Goal: Entertainment & Leisure: Consume media (video, audio)

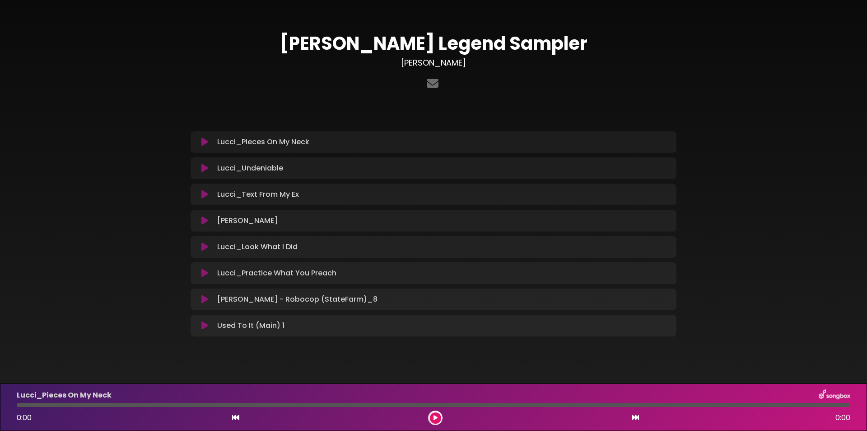
click at [202, 221] on icon at bounding box center [204, 220] width 7 height 9
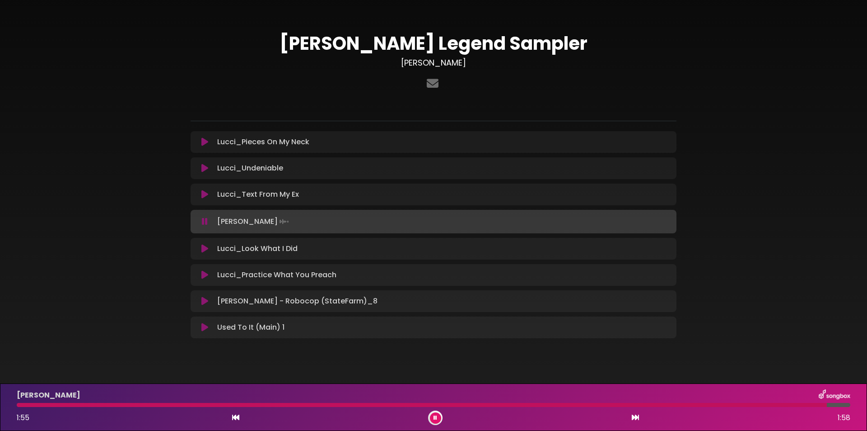
click at [433, 402] on div at bounding box center [422, 404] width 810 height 4
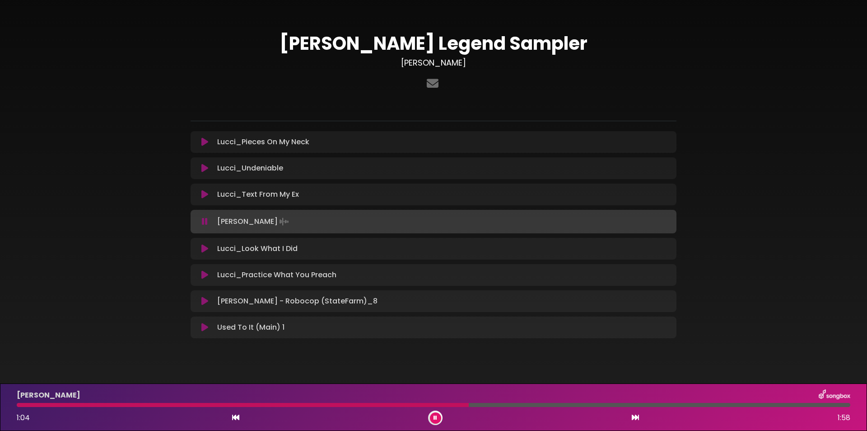
click at [257, 404] on div at bounding box center [243, 404] width 452 height 4
click at [298, 403] on div at bounding box center [372, 404] width 711 height 4
click at [719, 402] on div "[PERSON_NAME] 0:41 1:58" at bounding box center [433, 407] width 845 height 36
click at [720, 404] on div at bounding box center [434, 404] width 834 height 4
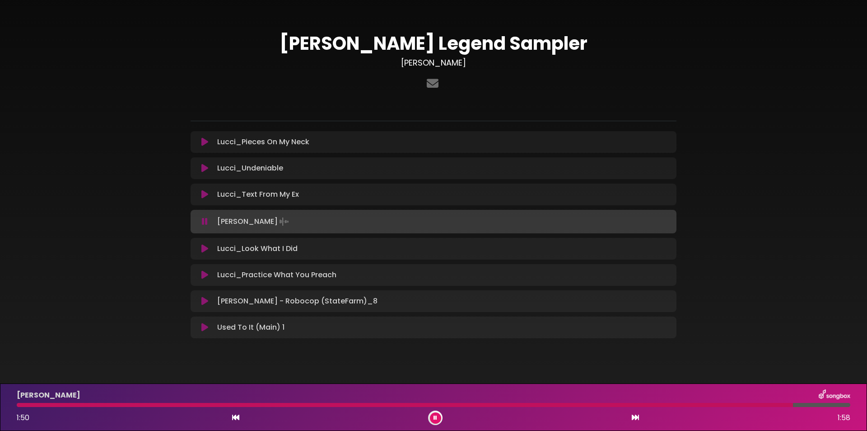
click at [681, 404] on div at bounding box center [405, 404] width 777 height 4
click at [672, 403] on div at bounding box center [368, 404] width 703 height 4
click at [673, 402] on div at bounding box center [388, 404] width 742 height 4
click at [99, 403] on div at bounding box center [389, 404] width 744 height 4
click at [660, 403] on div at bounding box center [395, 404] width 756 height 4
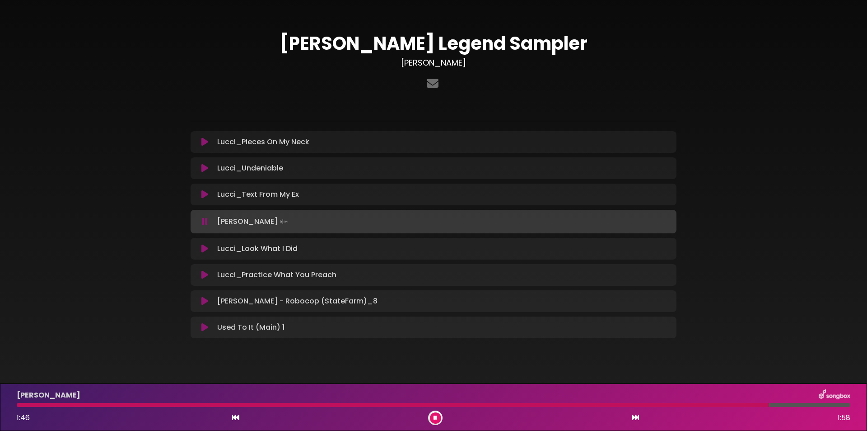
click at [434, 416] on icon at bounding box center [436, 417] width 4 height 5
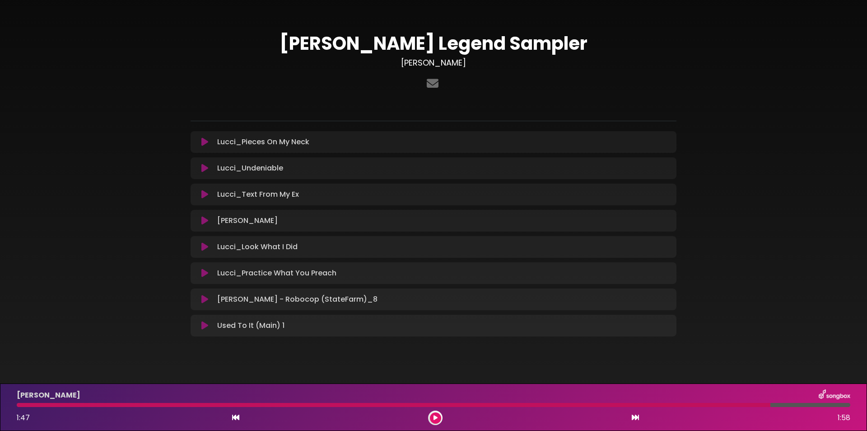
click at [720, 405] on div at bounding box center [394, 404] width 754 height 4
click at [721, 405] on div at bounding box center [394, 404] width 754 height 4
click at [440, 417] on button at bounding box center [435, 417] width 11 height 11
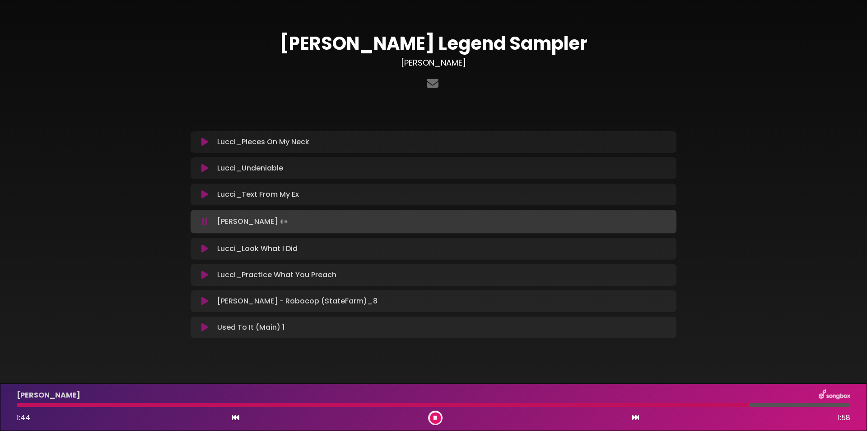
click at [666, 404] on div at bounding box center [383, 404] width 733 height 4
click at [435, 416] on icon at bounding box center [436, 417] width 4 height 5
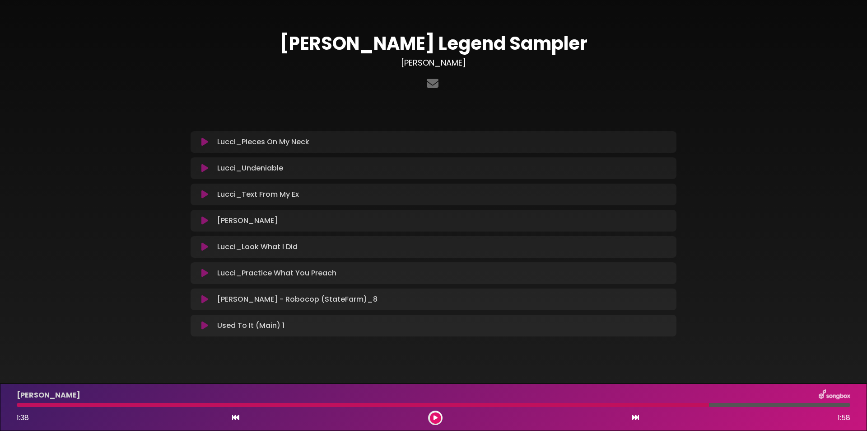
click at [259, 404] on div at bounding box center [363, 404] width 693 height 4
click at [427, 418] on div "1:38 1:58" at bounding box center [433, 417] width 845 height 14
click at [432, 418] on button at bounding box center [435, 417] width 11 height 11
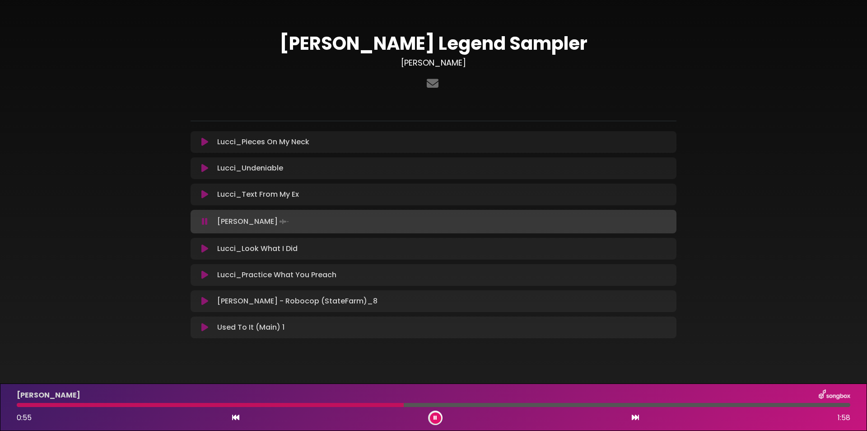
click at [432, 416] on button at bounding box center [435, 417] width 11 height 11
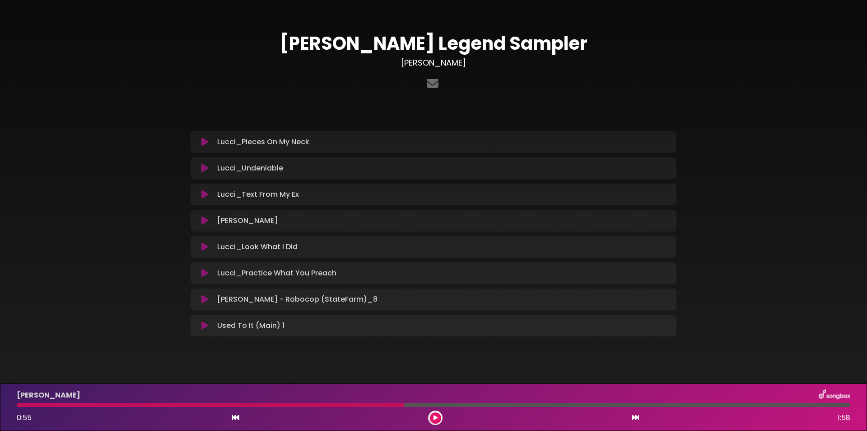
click at [182, 402] on div "[PERSON_NAME] 0:55 1:58" at bounding box center [433, 407] width 845 height 36
click at [435, 415] on icon at bounding box center [436, 417] width 4 height 5
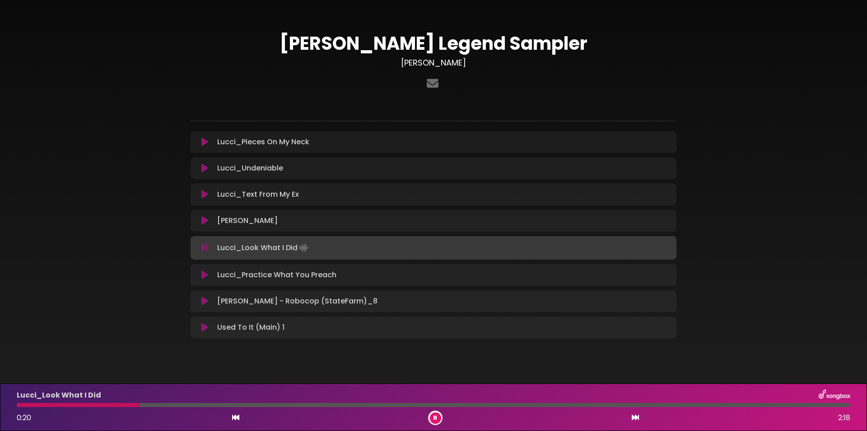
click at [201, 217] on icon at bounding box center [204, 220] width 7 height 9
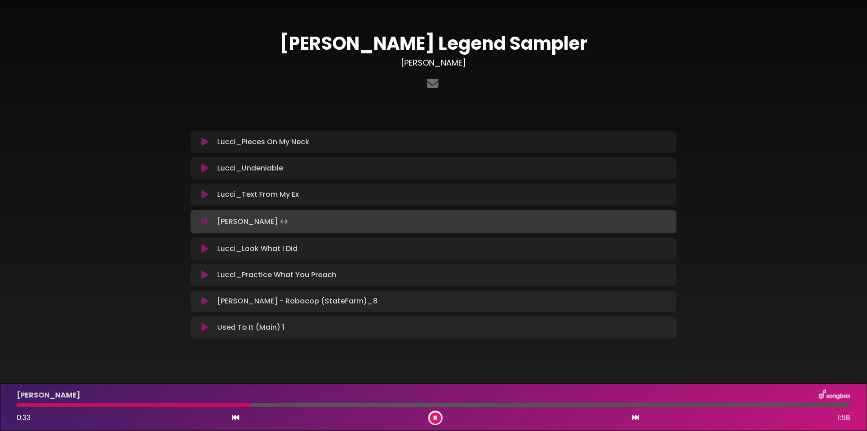
click at [215, 403] on div at bounding box center [134, 404] width 234 height 4
click at [467, 403] on div at bounding box center [280, 404] width 527 height 4
click at [434, 417] on icon at bounding box center [436, 417] width 4 height 5
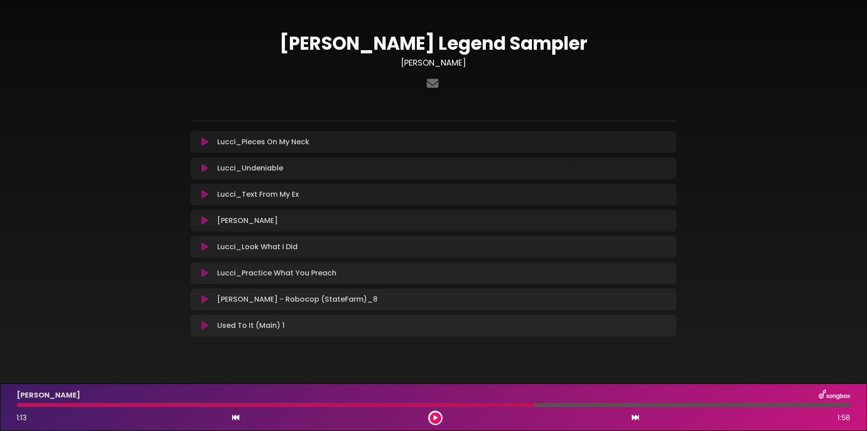
click at [500, 402] on div at bounding box center [276, 404] width 518 height 4
click at [437, 416] on icon at bounding box center [436, 417] width 4 height 5
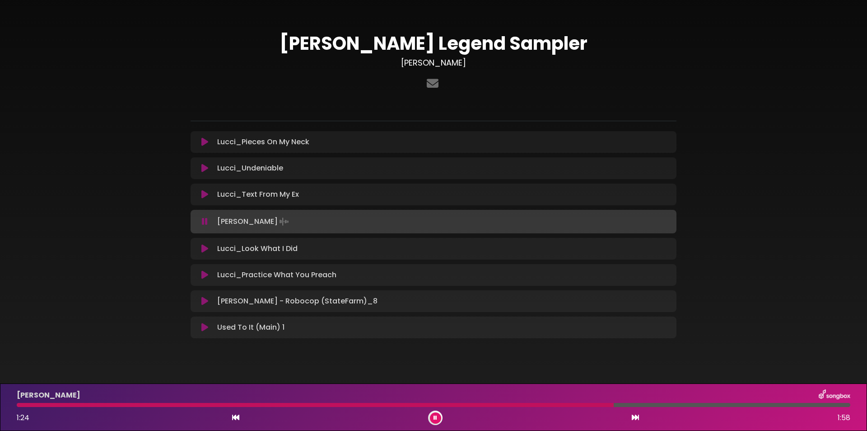
click at [431, 416] on button at bounding box center [435, 417] width 11 height 11
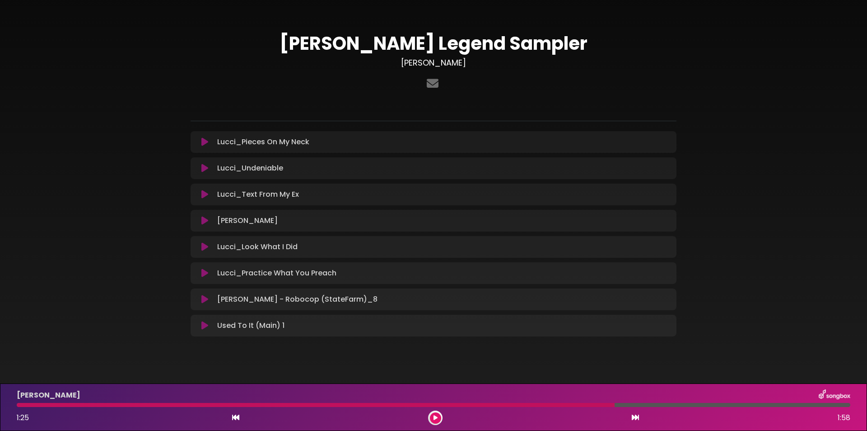
click at [473, 402] on div "[PERSON_NAME] 1:25 1:58" at bounding box center [433, 407] width 845 height 36
click at [436, 416] on icon at bounding box center [436, 417] width 4 height 5
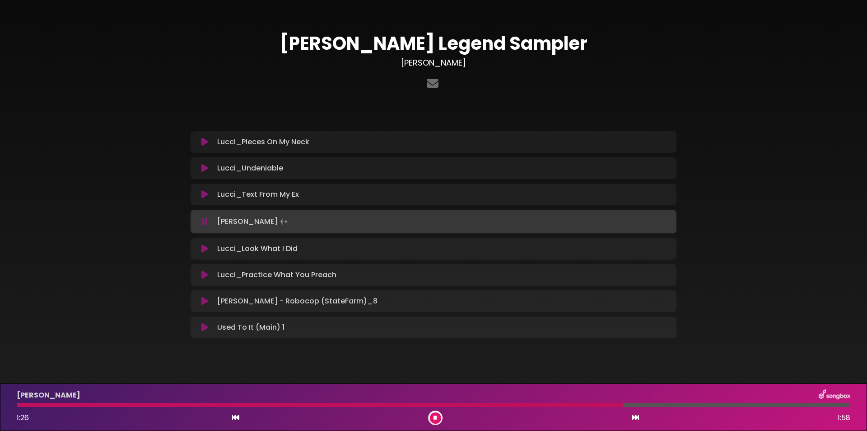
click at [482, 403] on div at bounding box center [320, 404] width 606 height 4
click at [433, 414] on button at bounding box center [435, 417] width 11 height 11
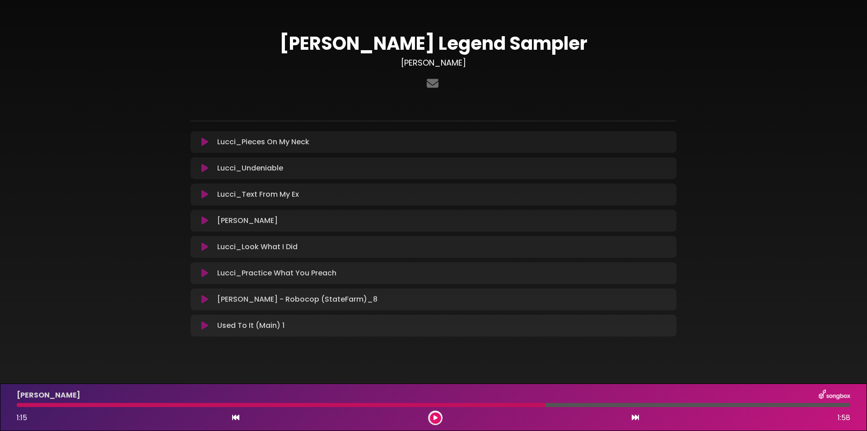
click at [506, 403] on div at bounding box center [281, 404] width 529 height 4
click at [434, 418] on icon at bounding box center [436, 417] width 4 height 5
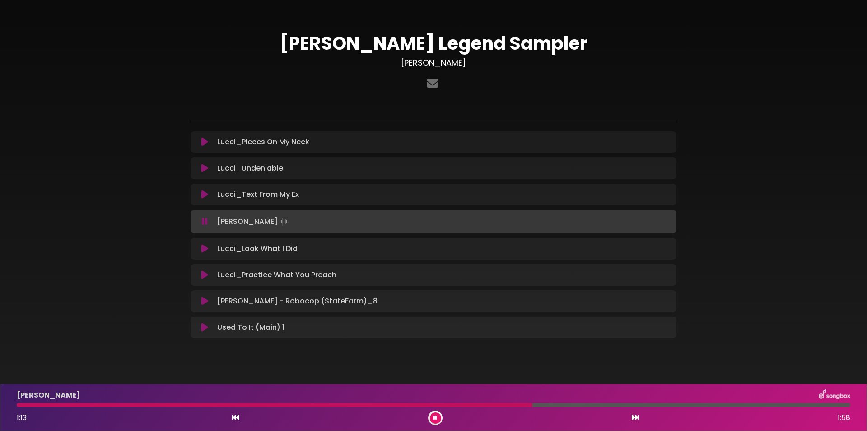
click at [432, 418] on button at bounding box center [435, 417] width 11 height 11
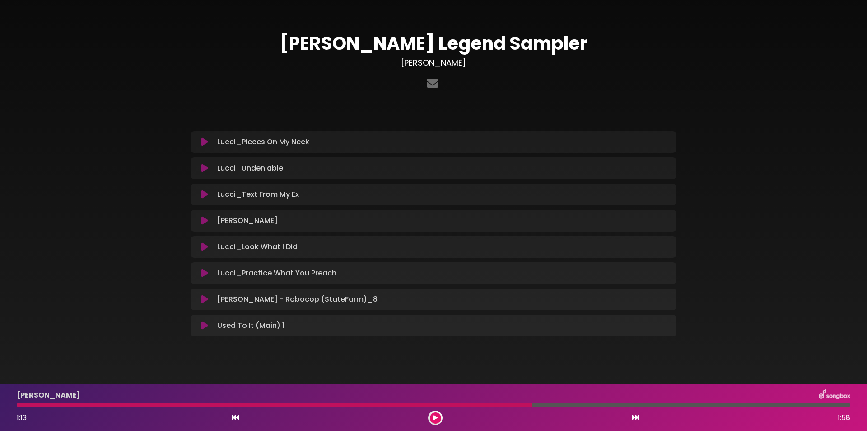
click at [206, 141] on icon at bounding box center [204, 141] width 7 height 9
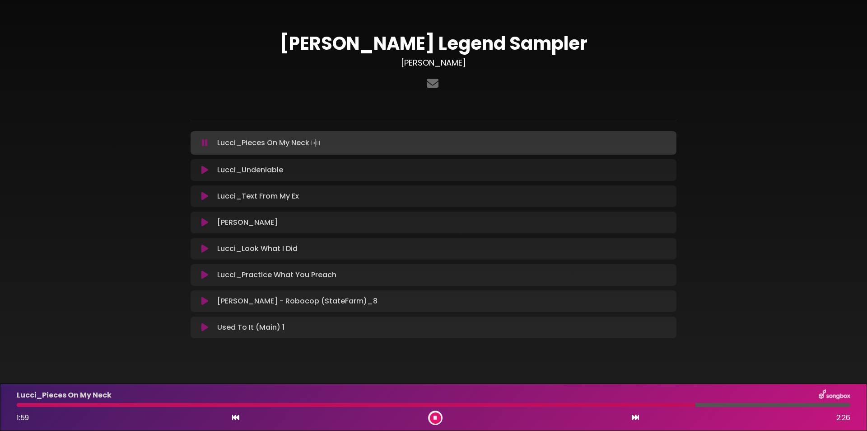
click at [434, 416] on icon at bounding box center [436, 417] width 4 height 5
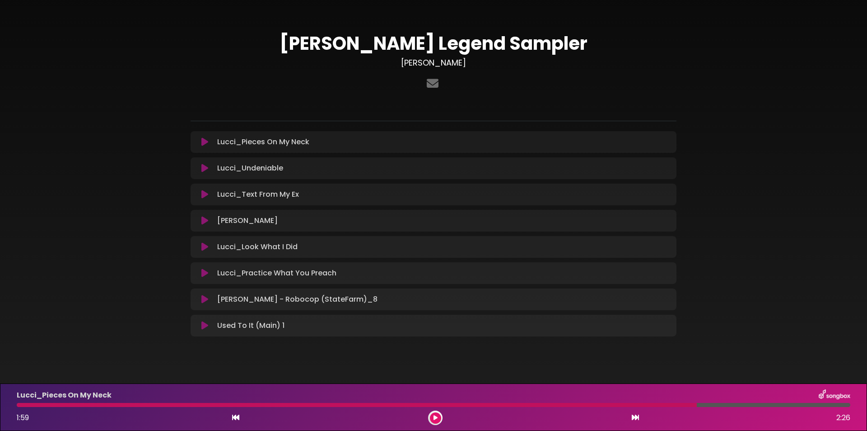
click at [434, 416] on icon at bounding box center [436, 417] width 4 height 5
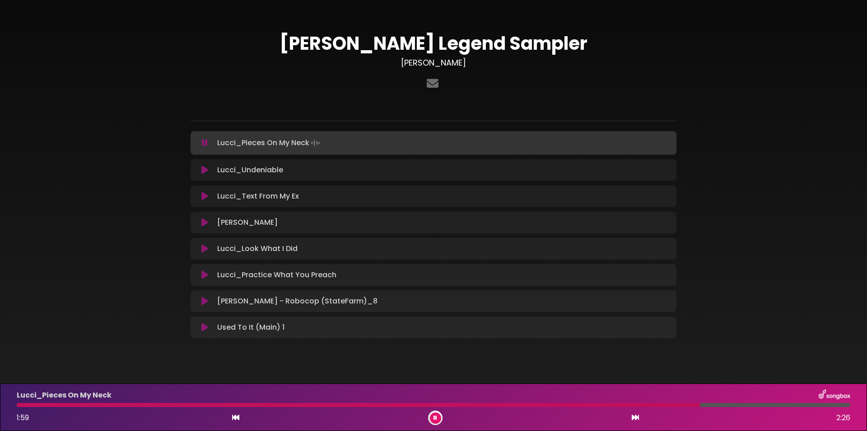
click at [474, 407] on div "Lucci_Pieces On My Neck 1:59 2:26" at bounding box center [433, 407] width 845 height 36
click at [473, 403] on div at bounding box center [360, 404] width 686 height 4
click at [426, 403] on div at bounding box center [249, 404] width 464 height 4
click at [431, 419] on button at bounding box center [435, 417] width 11 height 11
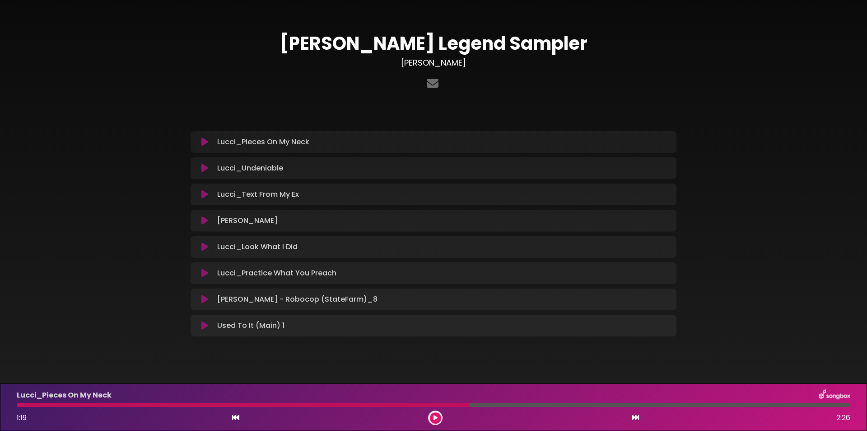
click at [430, 416] on div at bounding box center [435, 417] width 14 height 14
click at [433, 415] on button at bounding box center [435, 417] width 11 height 11
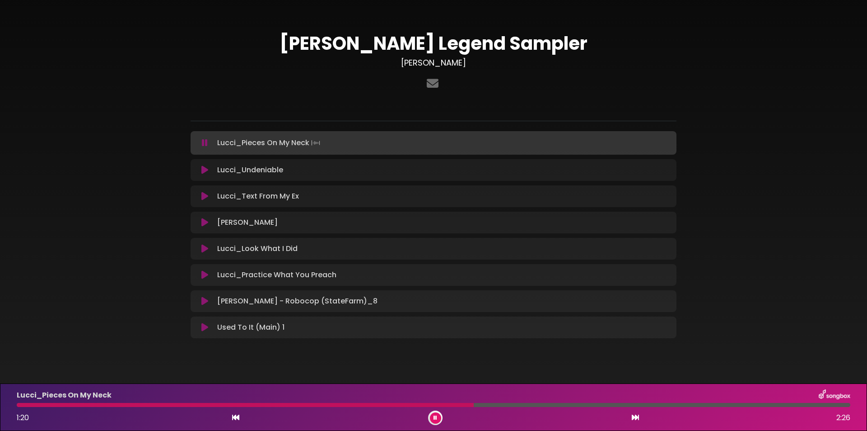
click at [397, 402] on div at bounding box center [245, 404] width 457 height 4
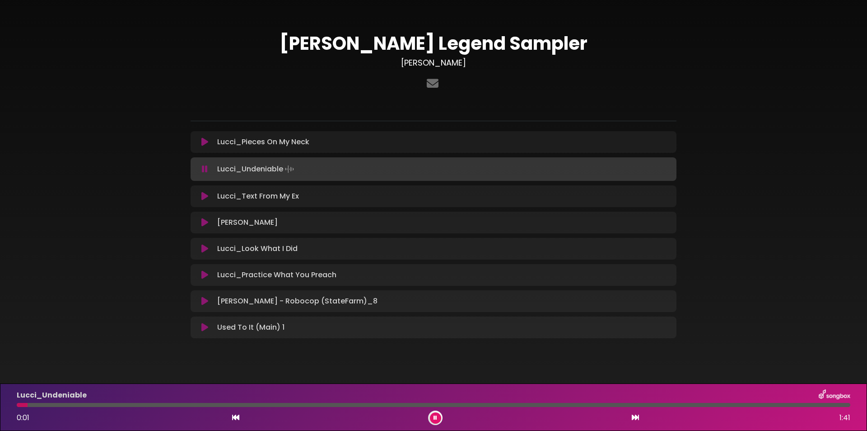
click at [203, 139] on icon at bounding box center [204, 141] width 7 height 9
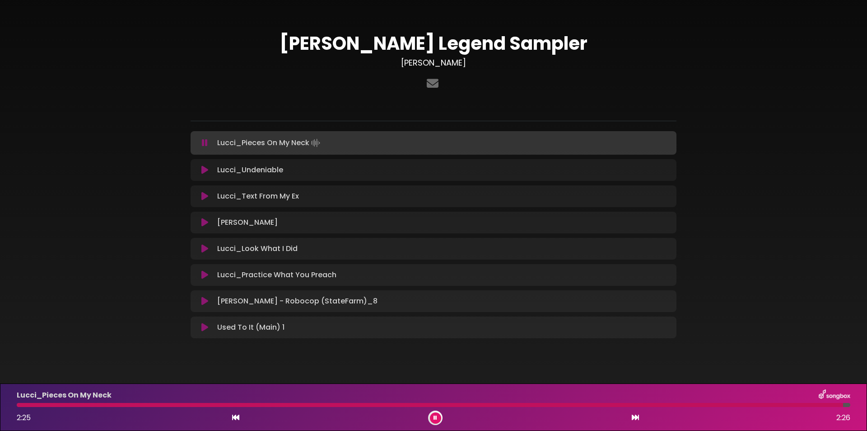
click at [423, 403] on div at bounding box center [430, 404] width 827 height 4
click at [435, 416] on icon at bounding box center [436, 417] width 4 height 5
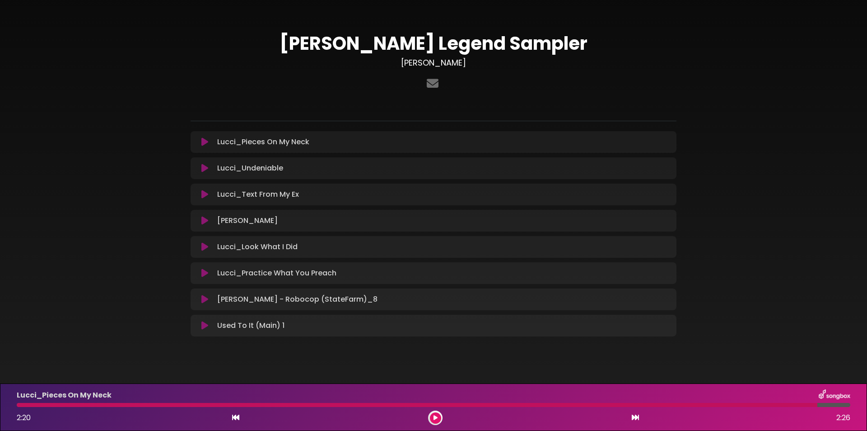
click at [203, 219] on icon at bounding box center [204, 220] width 7 height 9
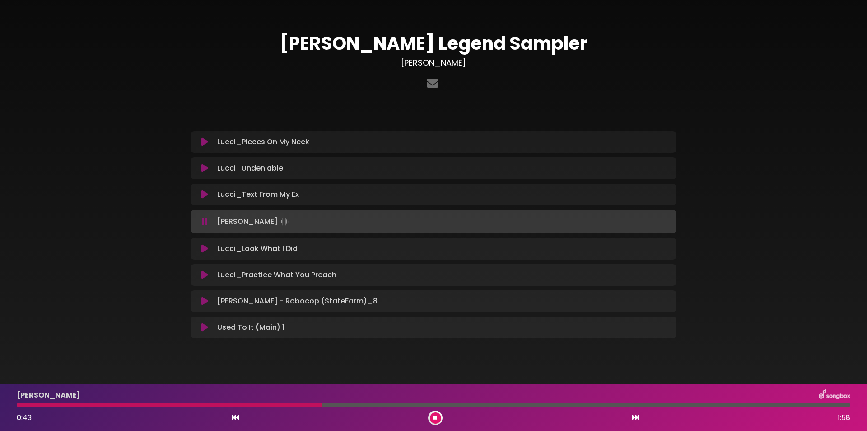
click at [430, 421] on div at bounding box center [435, 417] width 14 height 14
click at [440, 417] on button at bounding box center [435, 417] width 11 height 11
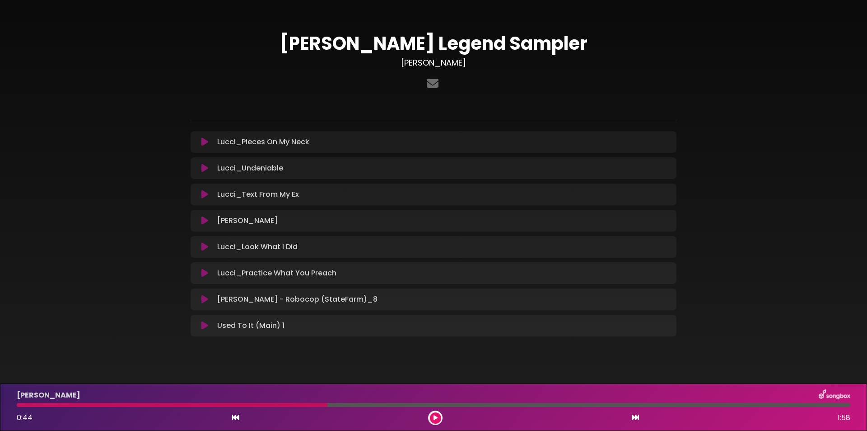
click at [434, 416] on icon at bounding box center [436, 417] width 4 height 5
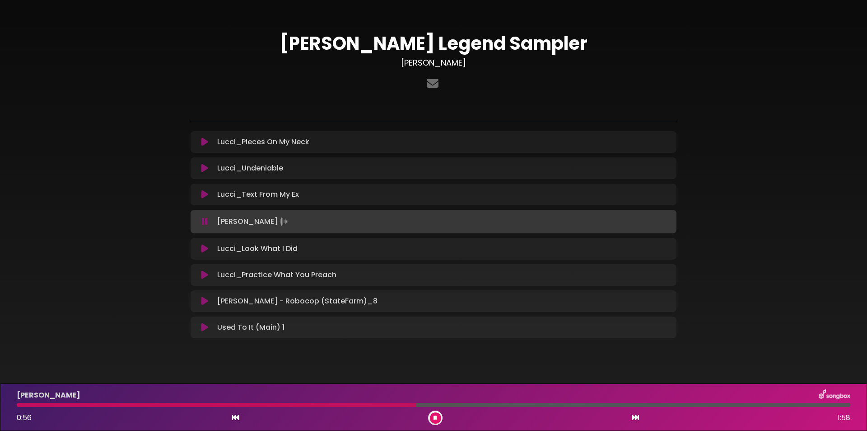
click at [433, 415] on button at bounding box center [435, 417] width 11 height 11
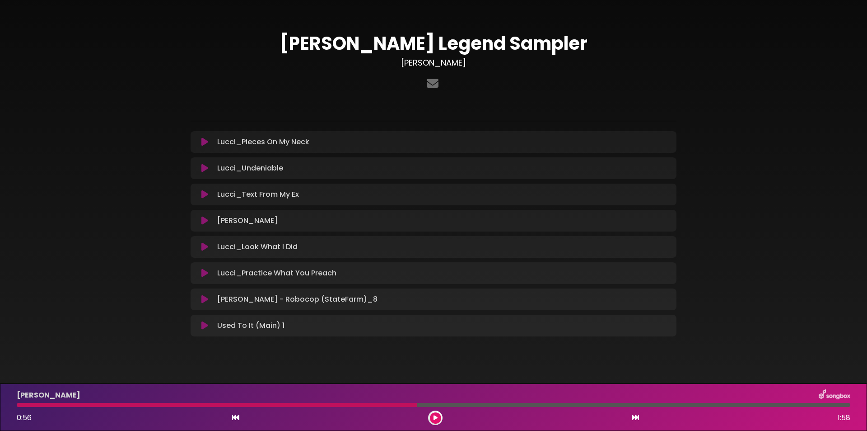
click at [435, 415] on icon at bounding box center [436, 417] width 4 height 5
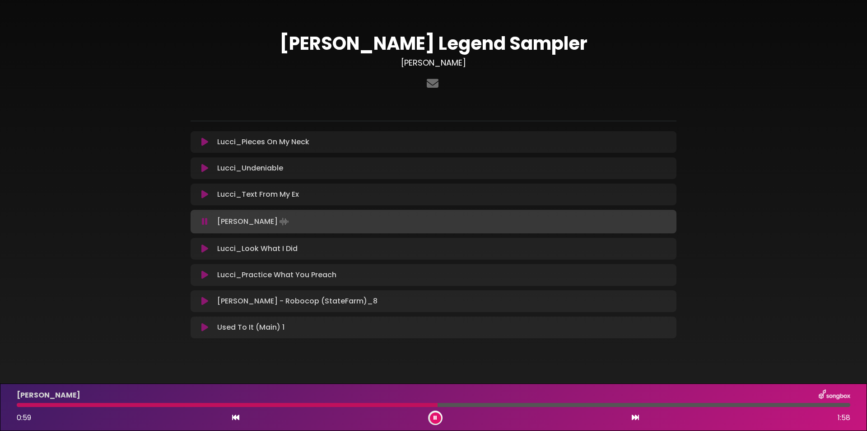
click at [436, 416] on icon at bounding box center [436, 417] width 4 height 5
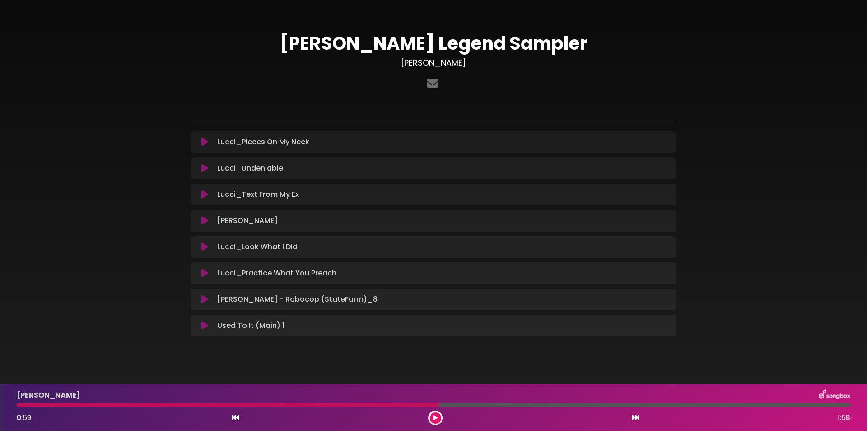
click at [435, 418] on icon at bounding box center [436, 417] width 4 height 5
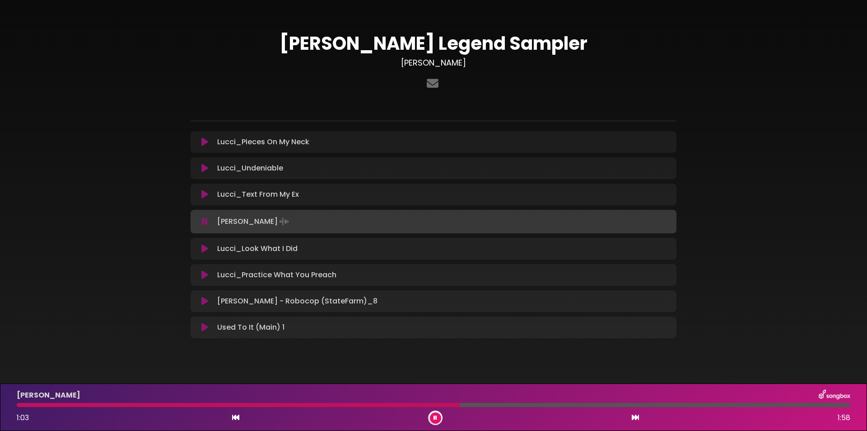
click at [435, 416] on icon at bounding box center [436, 417] width 4 height 5
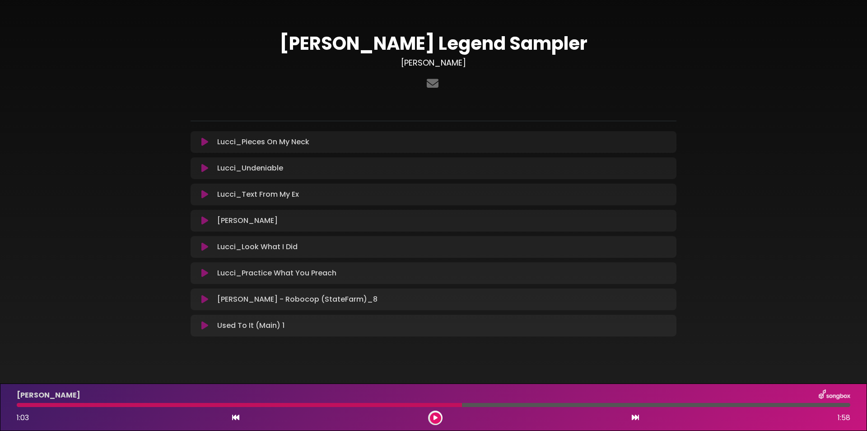
click at [435, 416] on icon at bounding box center [436, 417] width 4 height 5
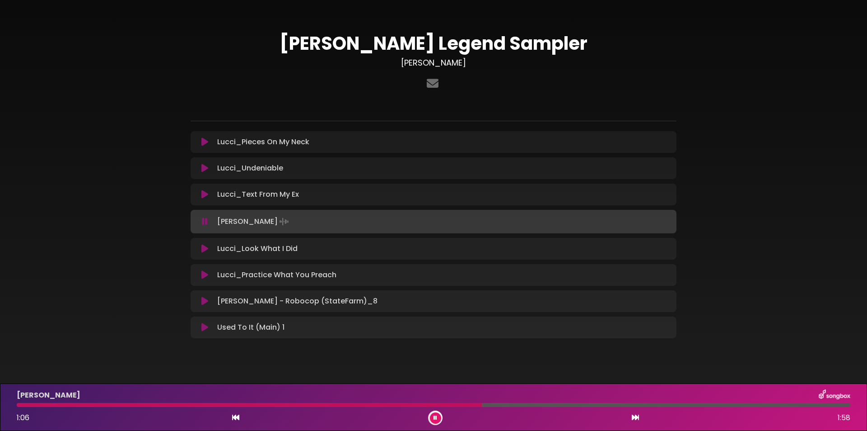
click at [279, 403] on div at bounding box center [249, 404] width 465 height 4
click at [439, 417] on button at bounding box center [435, 417] width 11 height 11
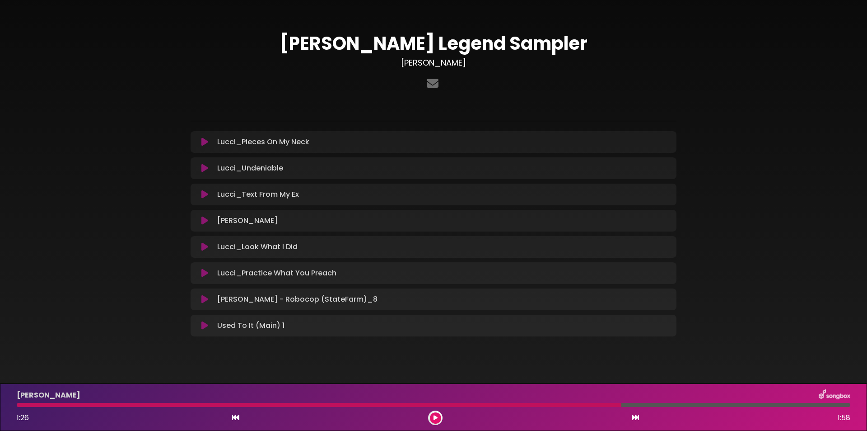
click at [279, 403] on div at bounding box center [319, 404] width 605 height 4
click at [434, 417] on icon at bounding box center [436, 417] width 4 height 5
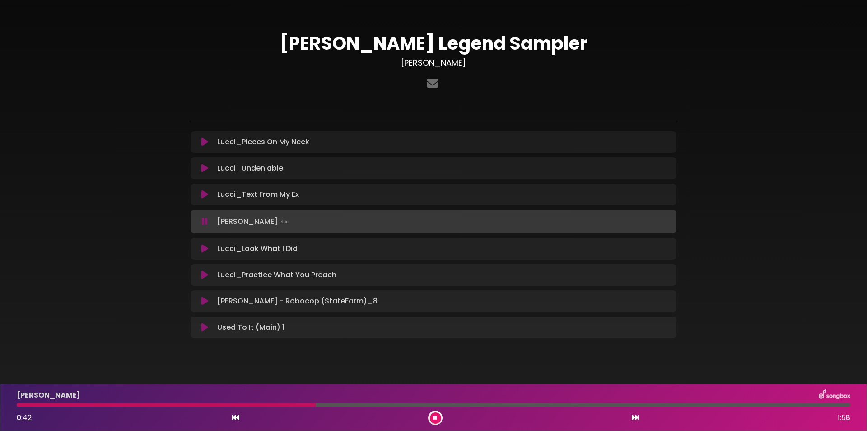
click at [434, 416] on icon at bounding box center [436, 417] width 4 height 5
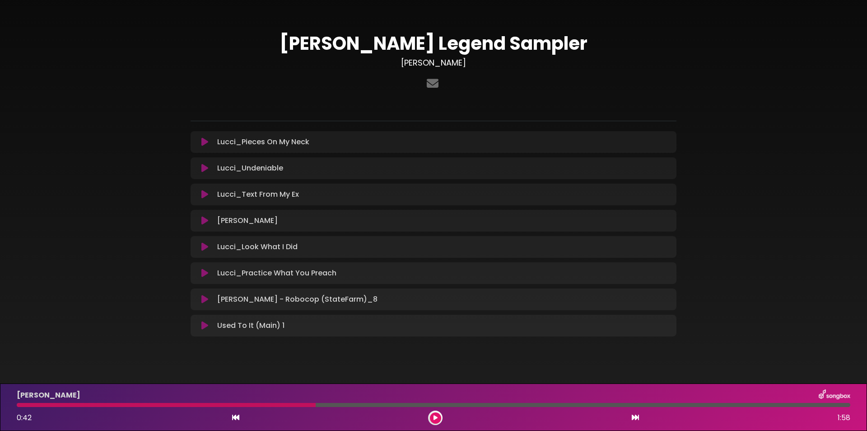
click at [238, 404] on div at bounding box center [166, 404] width 299 height 4
click at [430, 419] on button at bounding box center [435, 417] width 11 height 11
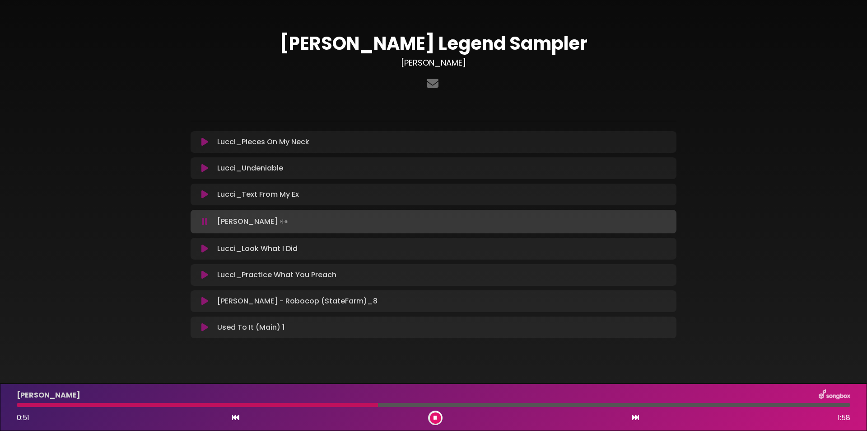
click at [436, 417] on icon at bounding box center [436, 417] width 4 height 5
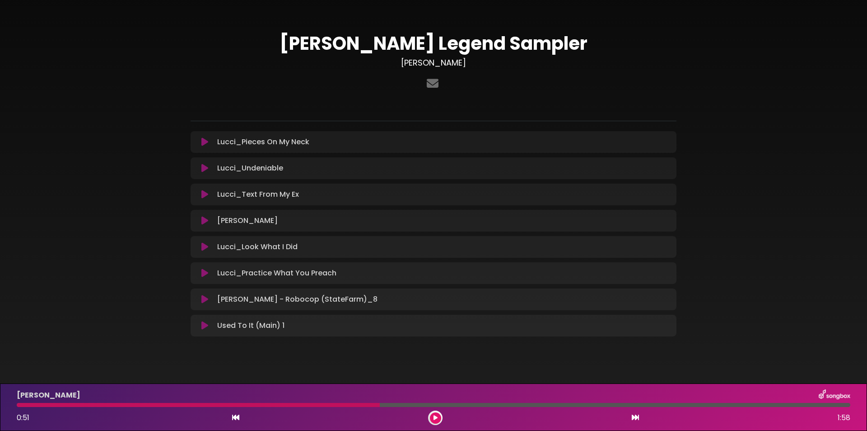
click at [431, 418] on button at bounding box center [435, 417] width 11 height 11
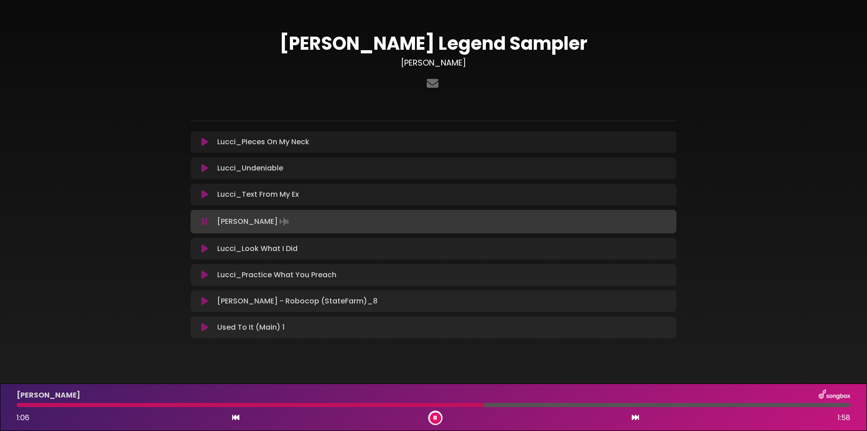
click at [435, 419] on icon at bounding box center [436, 417] width 4 height 5
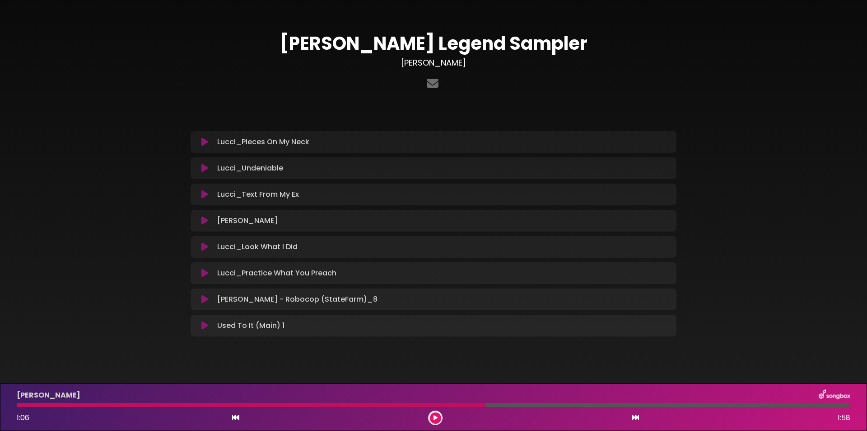
click at [432, 417] on button at bounding box center [435, 417] width 11 height 11
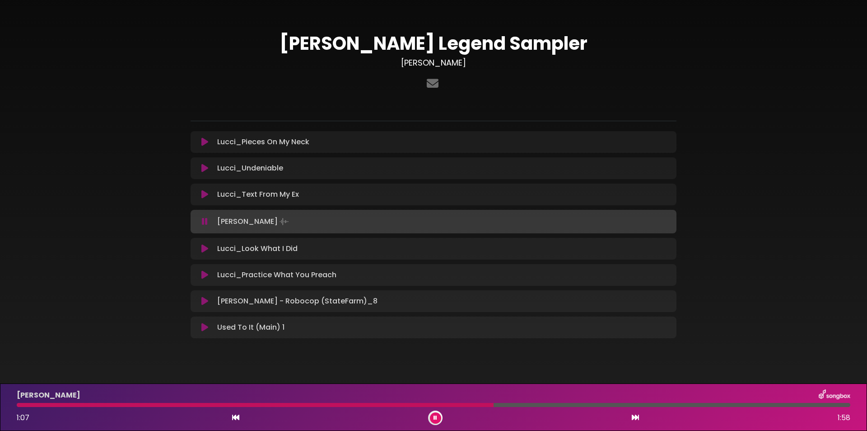
click at [287, 403] on div at bounding box center [255, 404] width 477 height 4
click at [515, 406] on div "[PERSON_NAME] 0:40 1:58" at bounding box center [433, 407] width 845 height 36
click at [522, 404] on div at bounding box center [434, 404] width 834 height 4
click at [112, 406] on div at bounding box center [297, 404] width 561 height 4
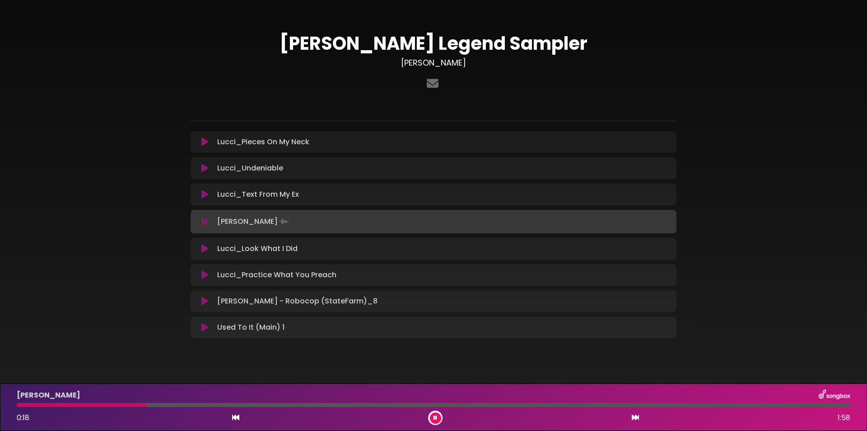
click at [70, 404] on div at bounding box center [81, 404] width 129 height 4
click at [433, 418] on button at bounding box center [435, 417] width 11 height 11
